Goal: Transaction & Acquisition: Purchase product/service

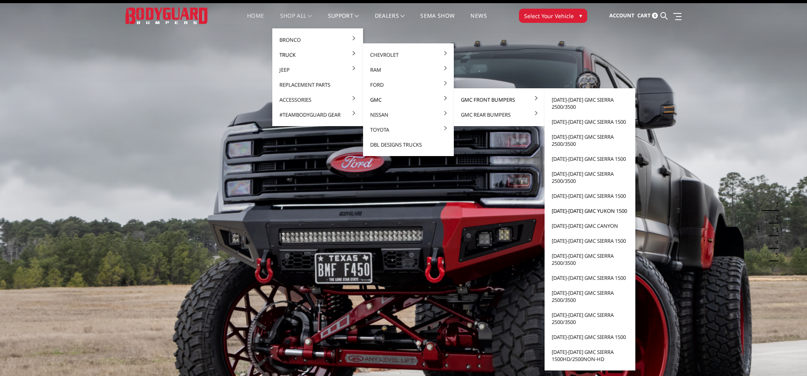
scroll to position [18, 0]
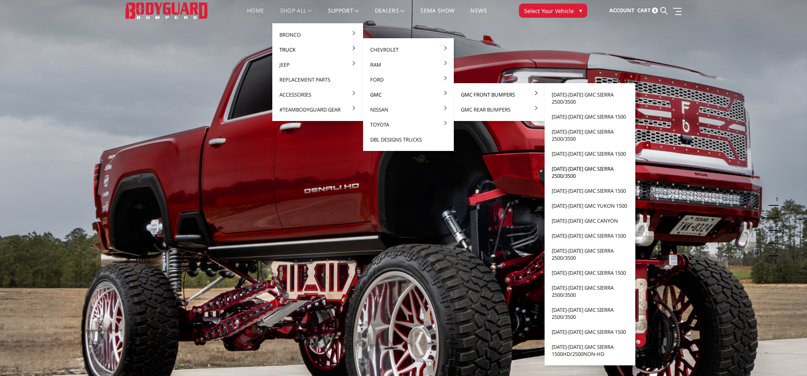
click at [569, 168] on link "[DATE]-[DATE] GMC Sierra 2500/3500" at bounding box center [589, 172] width 84 height 22
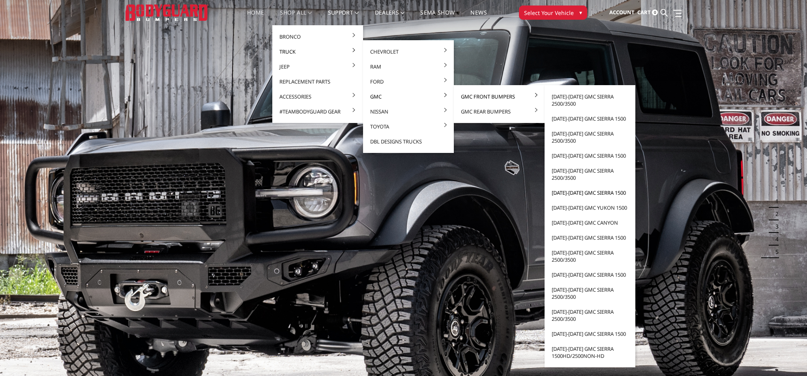
scroll to position [11, 0]
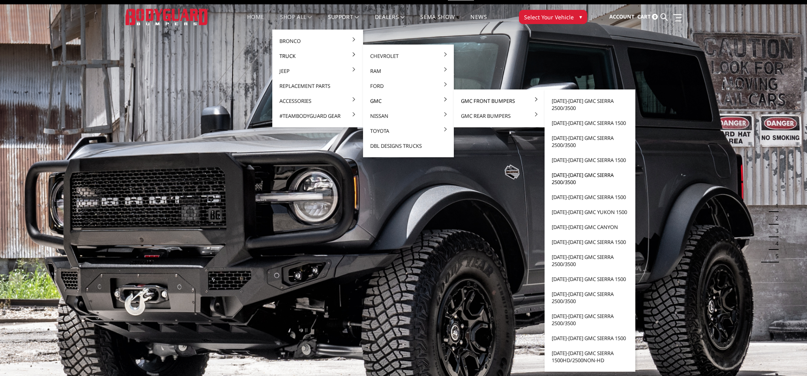
click at [574, 176] on link "[DATE]-[DATE] GMC Sierra 2500/3500" at bounding box center [589, 179] width 84 height 22
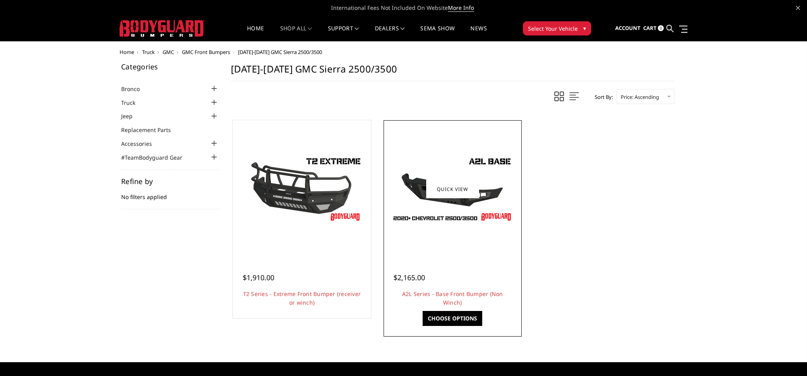
click at [454, 179] on img at bounding box center [452, 189] width 126 height 71
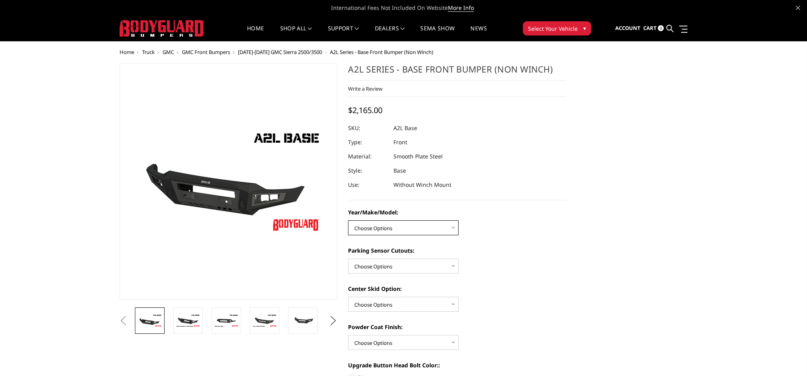
select select "4339"
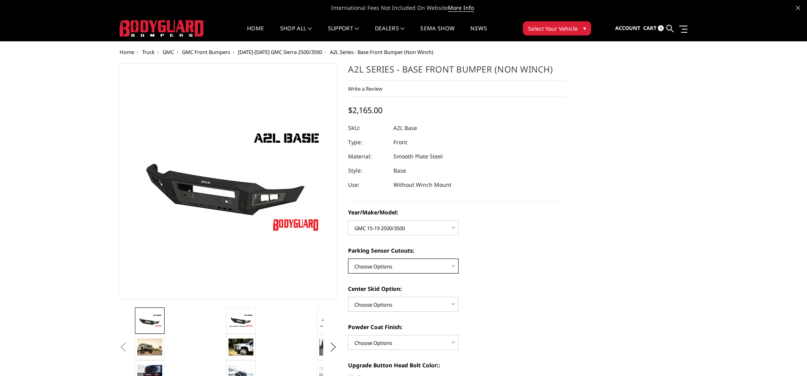
select select "4328"
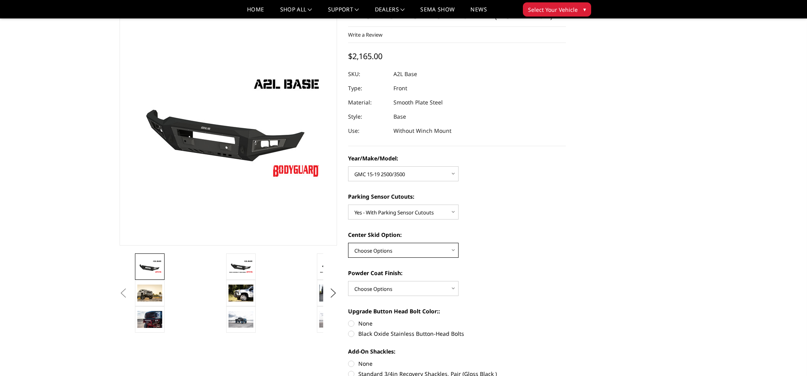
scroll to position [31, 0]
select select "4304"
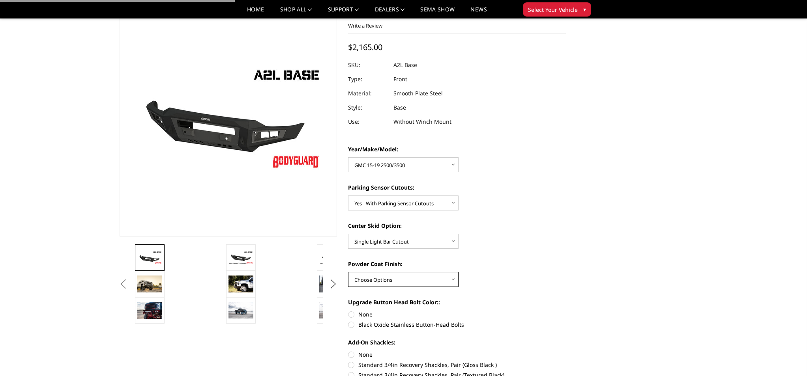
scroll to position [39, 0]
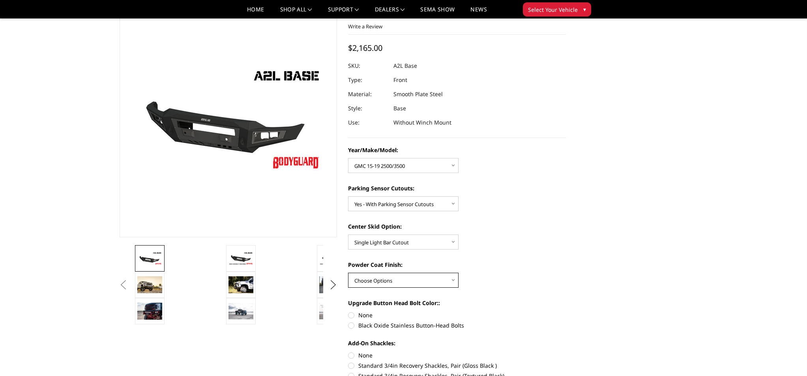
select select "4285"
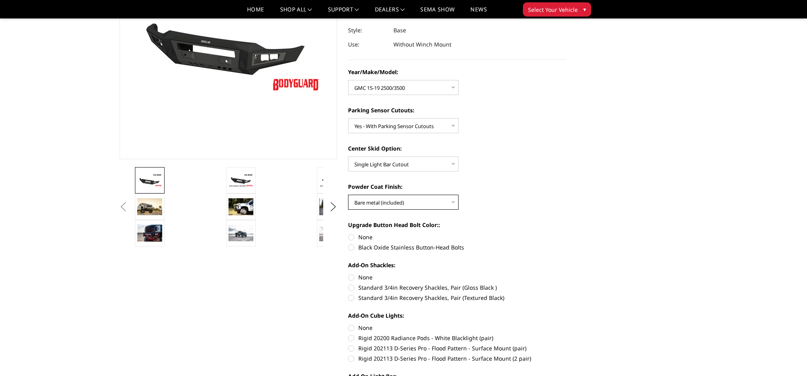
scroll to position [118, 0]
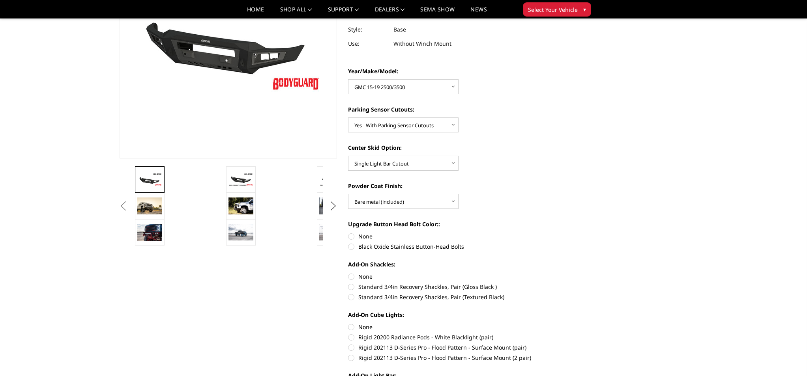
click at [332, 207] on button "Next" at bounding box center [333, 206] width 12 height 12
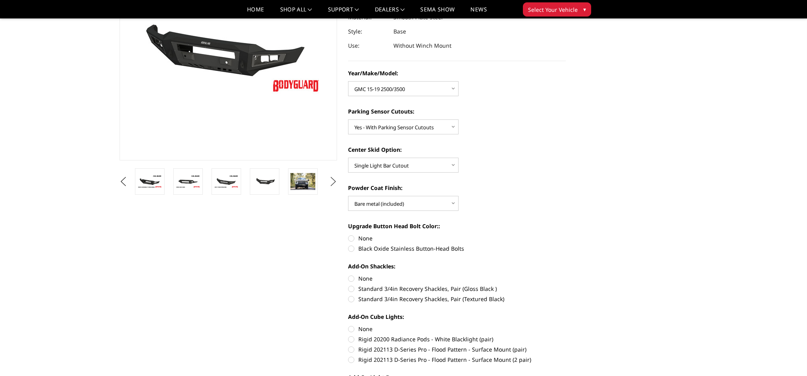
scroll to position [115, 0]
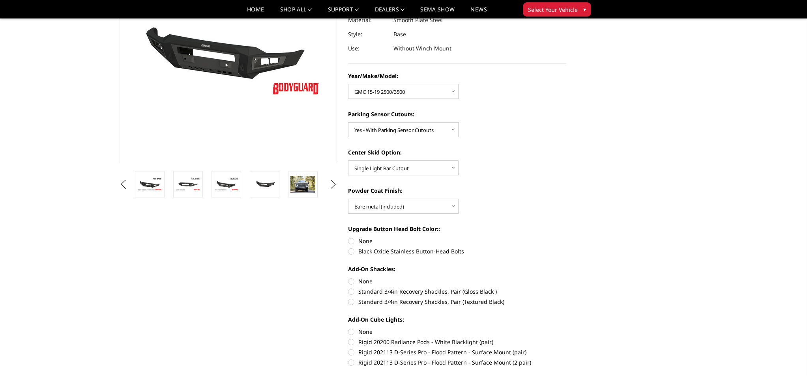
click at [333, 179] on button "Next" at bounding box center [333, 185] width 12 height 12
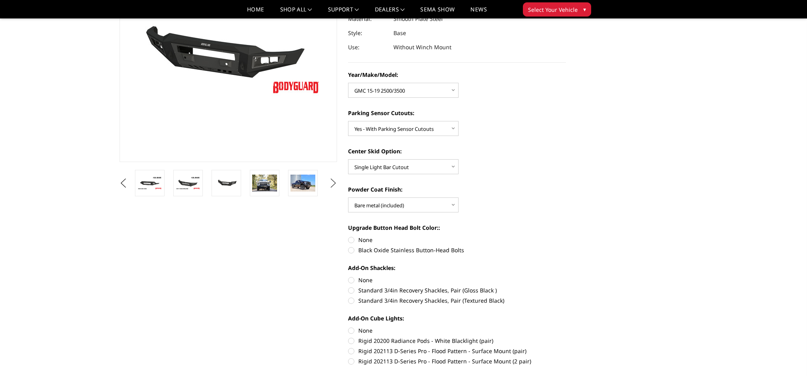
scroll to position [117, 0]
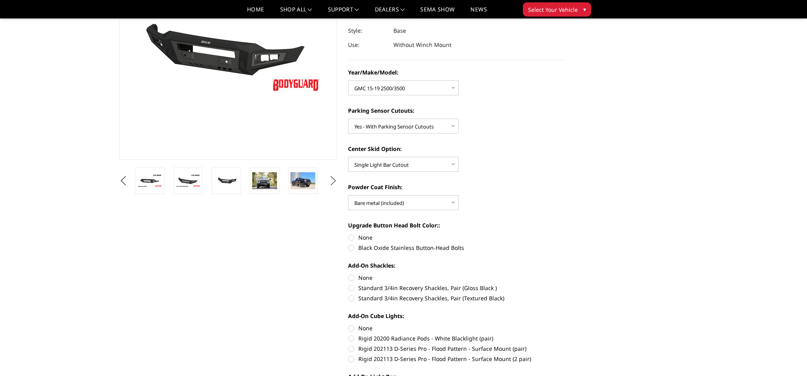
click at [330, 181] on button "Next" at bounding box center [333, 181] width 12 height 12
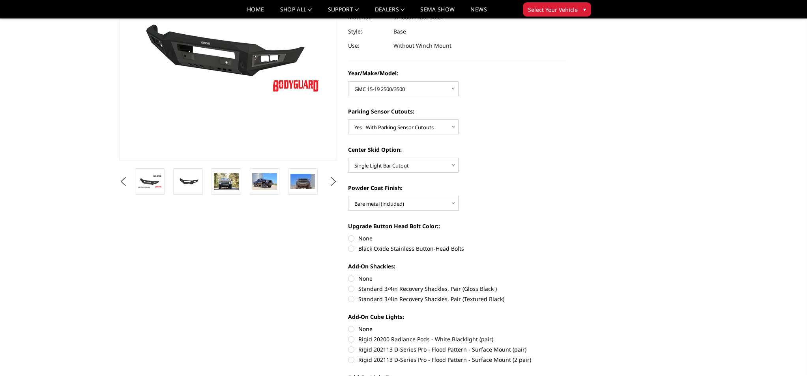
click at [330, 181] on button "Next" at bounding box center [333, 182] width 12 height 12
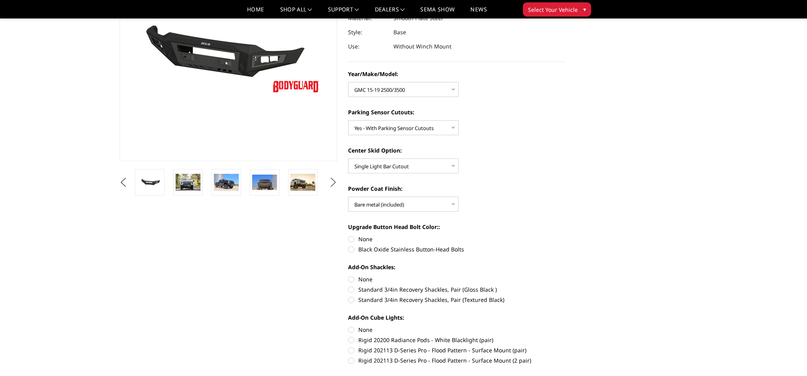
click at [330, 181] on button "Next" at bounding box center [333, 183] width 12 height 12
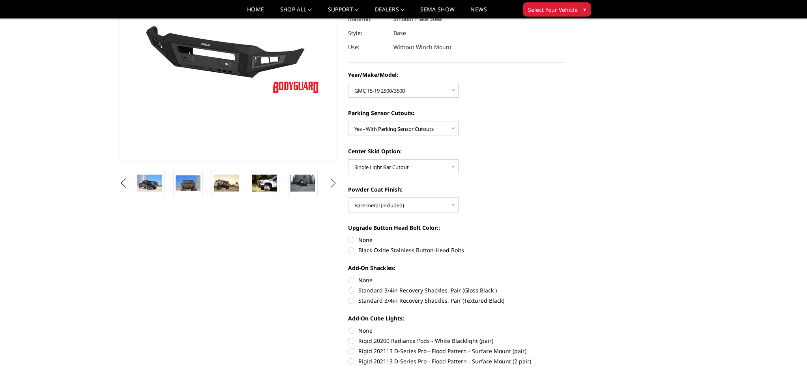
scroll to position [115, 0]
click at [331, 181] on button "Next" at bounding box center [333, 183] width 12 height 12
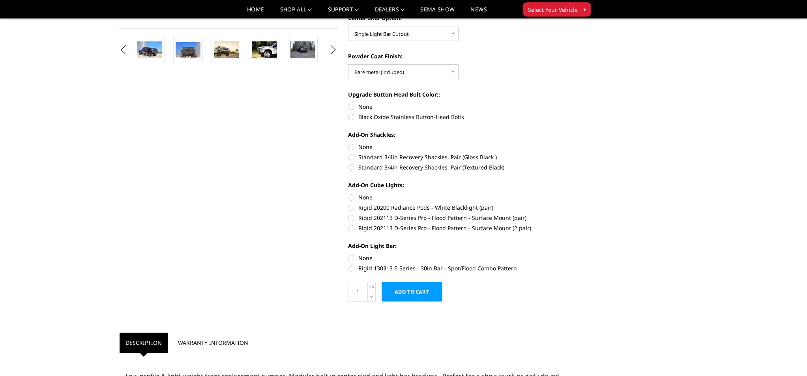
scroll to position [253, 0]
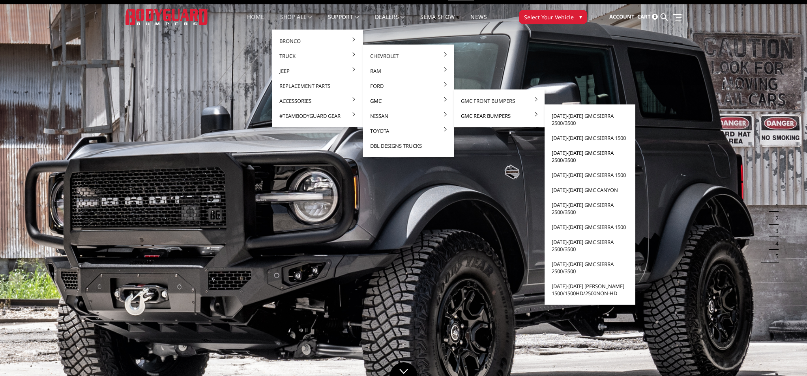
click at [565, 155] on link "[DATE]-[DATE] GMC Sierra 2500/3500" at bounding box center [589, 157] width 84 height 22
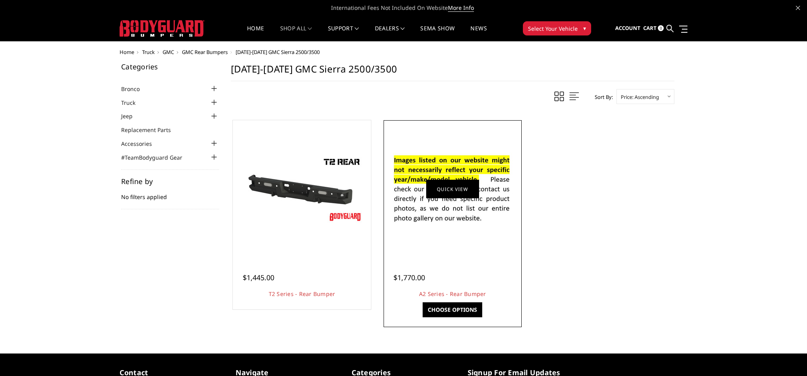
click at [450, 187] on link "Quick view" at bounding box center [452, 189] width 53 height 19
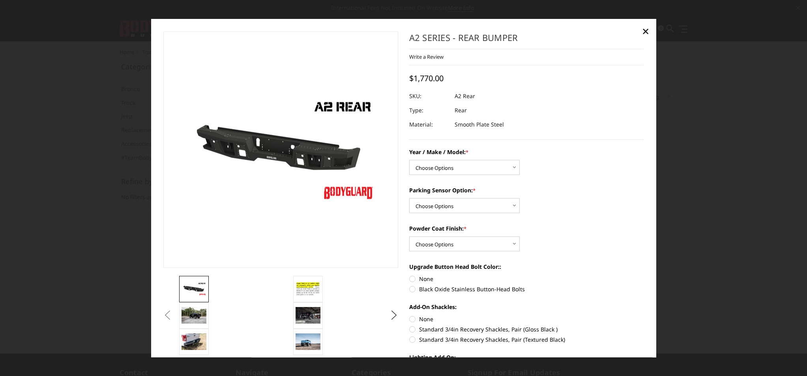
click at [233, 152] on img at bounding box center [336, 149] width 505 height 284
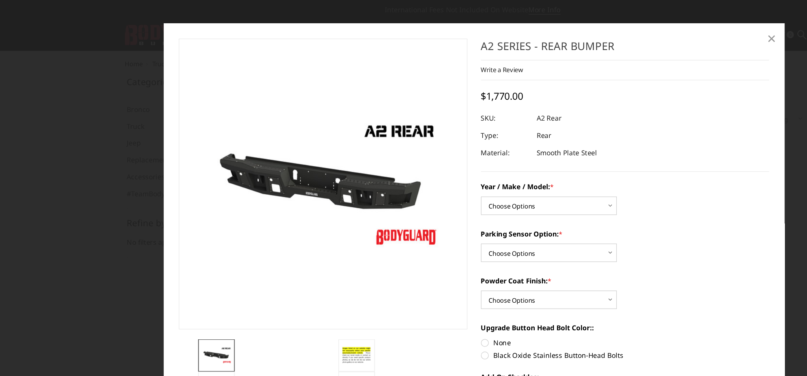
click at [642, 33] on span "×" at bounding box center [645, 30] width 7 height 17
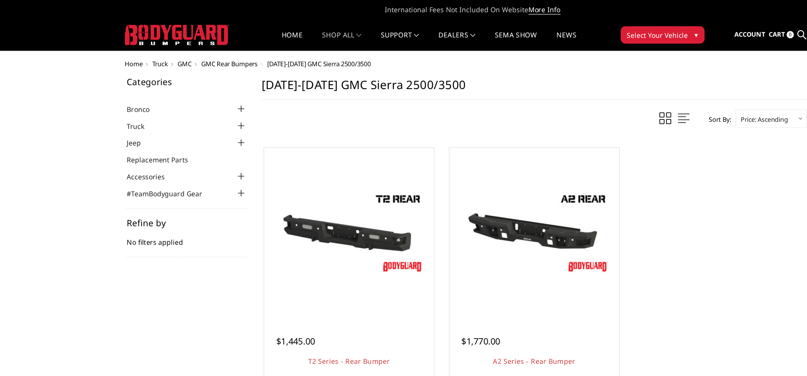
click at [282, 193] on link "Quick view" at bounding box center [301, 202] width 53 height 19
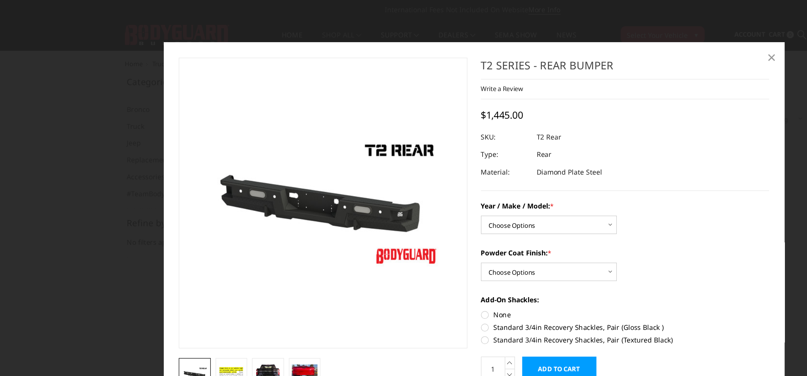
click at [642, 50] on span "×" at bounding box center [645, 46] width 7 height 17
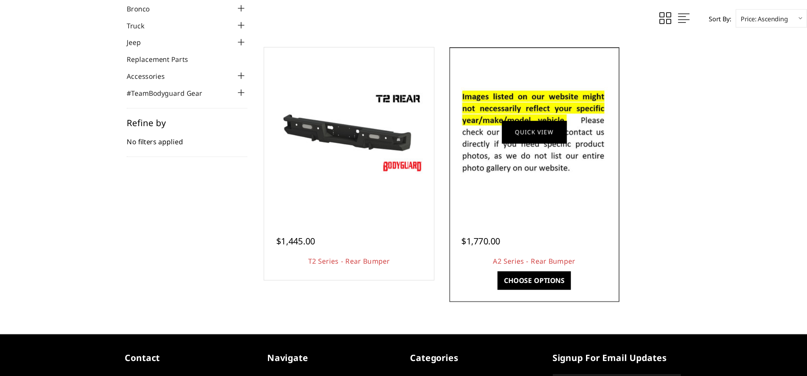
click at [426, 157] on link "Quick view" at bounding box center [452, 166] width 53 height 19
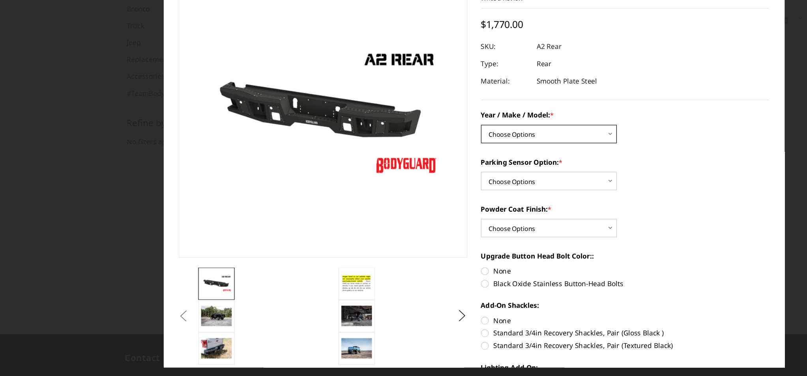
select select "1606"
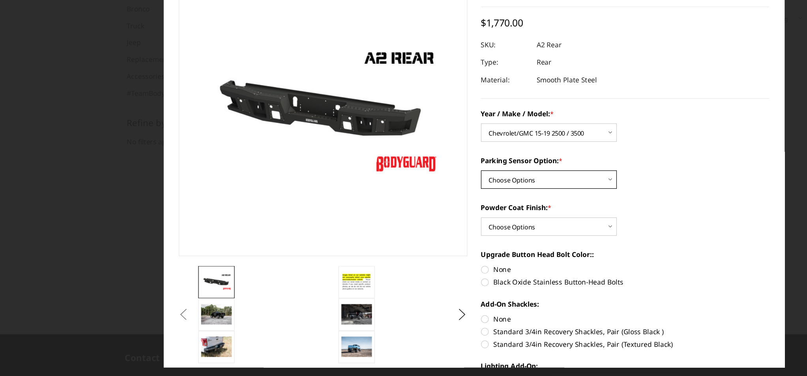
select select "564"
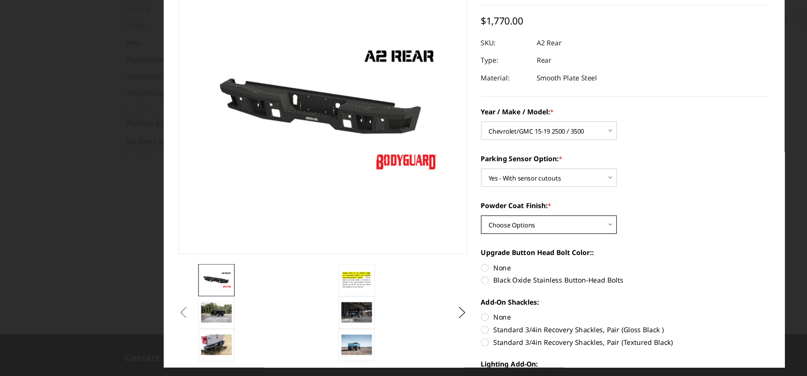
select select "551"
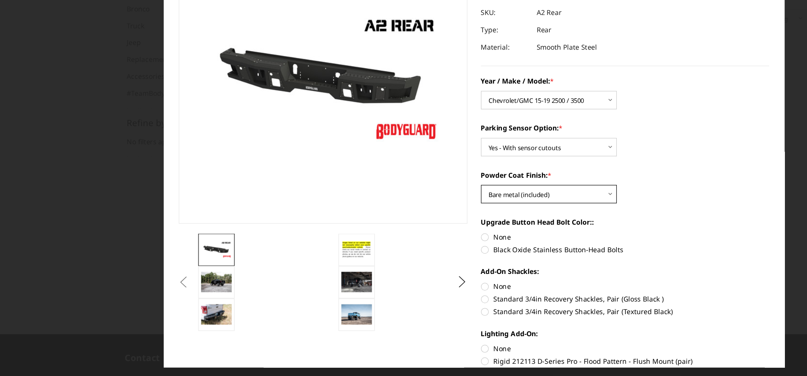
scroll to position [47, 0]
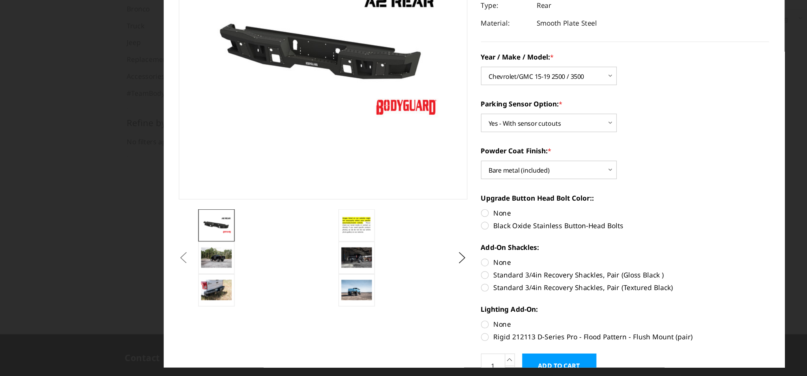
click at [409, 238] on label "Black Oxide Stainless Button-Head Bolts" at bounding box center [526, 242] width 235 height 8
click at [643, 228] on input "Black Oxide Stainless Button-Head Bolts" at bounding box center [643, 228] width 0 height 0
radio input "true"
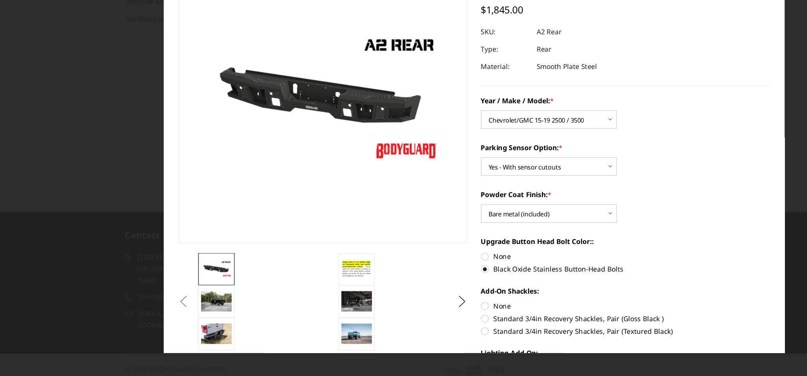
scroll to position [0, 0]
click at [409, 275] on label "None" at bounding box center [526, 279] width 235 height 8
click at [409, 275] on input "None" at bounding box center [409, 275] width 0 height 0
radio input "true"
click at [409, 285] on label "Black Oxide Stainless Button-Head Bolts" at bounding box center [526, 289] width 235 height 8
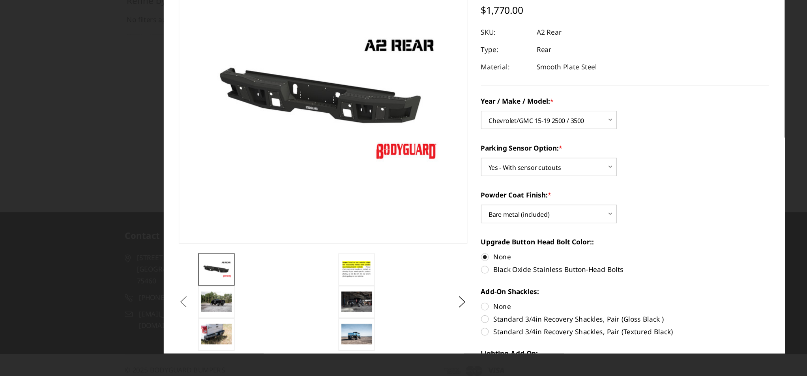
click at [643, 275] on input "Black Oxide Stainless Button-Head Bolts" at bounding box center [643, 275] width 0 height 0
radio input "true"
click at [409, 275] on label "None" at bounding box center [526, 279] width 235 height 8
click at [409, 275] on input "None" at bounding box center [409, 275] width 0 height 0
radio input "true"
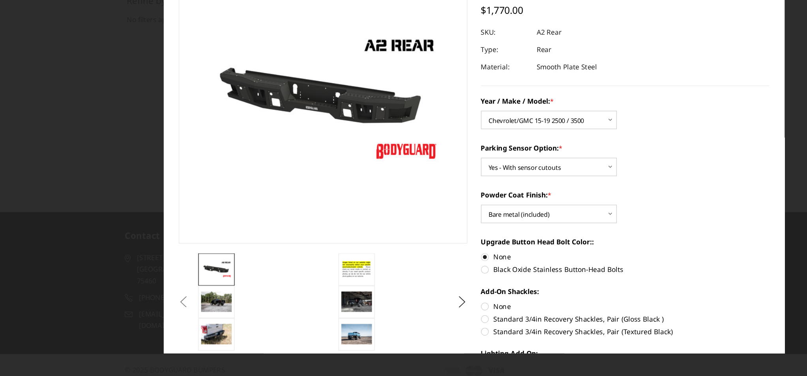
click at [409, 285] on label "Black Oxide Stainless Button-Head Bolts" at bounding box center [526, 289] width 235 height 8
click at [643, 275] on input "Black Oxide Stainless Button-Head Bolts" at bounding box center [643, 275] width 0 height 0
radio input "true"
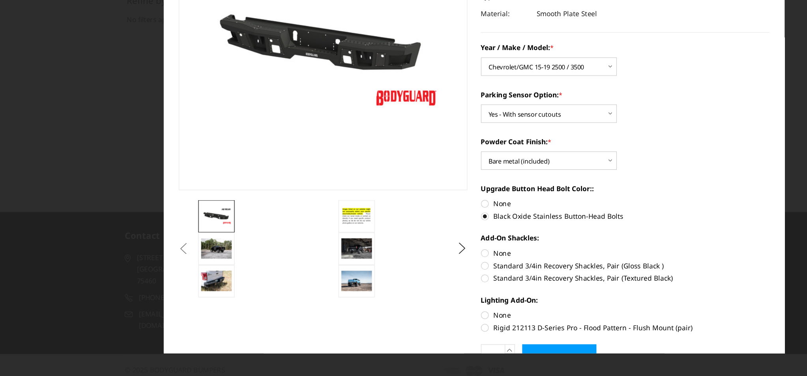
scroll to position [73, 0]
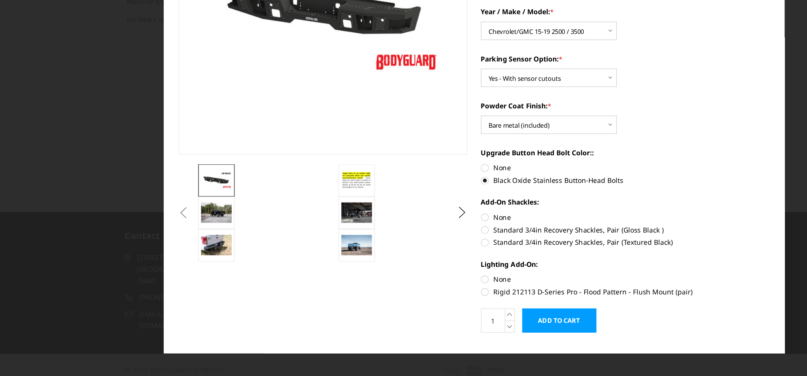
click at [409, 243] on label "None" at bounding box center [526, 247] width 235 height 8
click at [409, 243] on input "None" at bounding box center [409, 243] width 0 height 0
radio input "true"
click at [409, 293] on label "None" at bounding box center [526, 297] width 235 height 8
click at [409, 293] on input "None" at bounding box center [409, 293] width 0 height 0
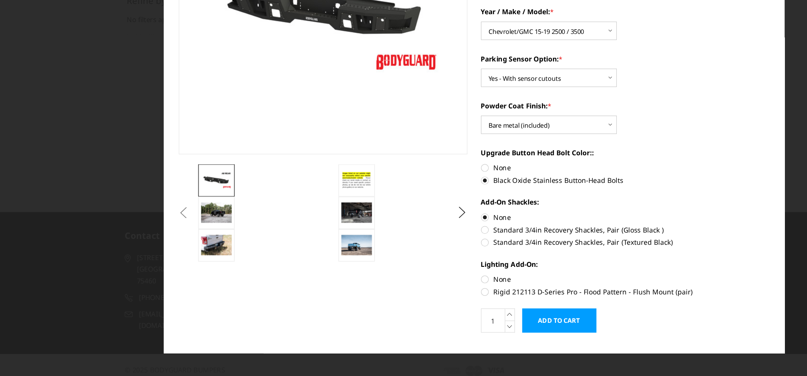
radio input "true"
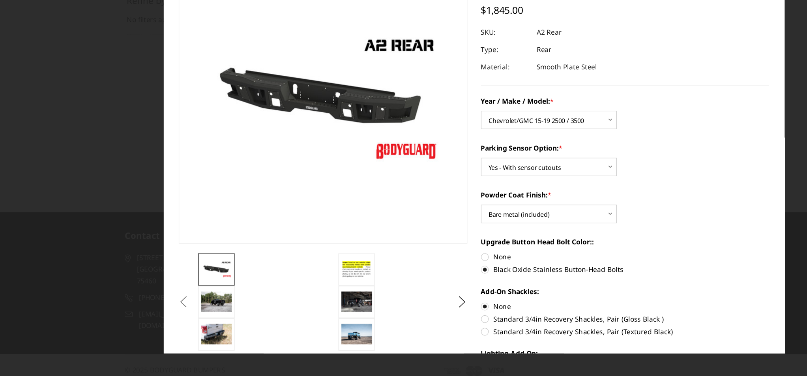
scroll to position [0, 0]
